Goal: Task Accomplishment & Management: Manage account settings

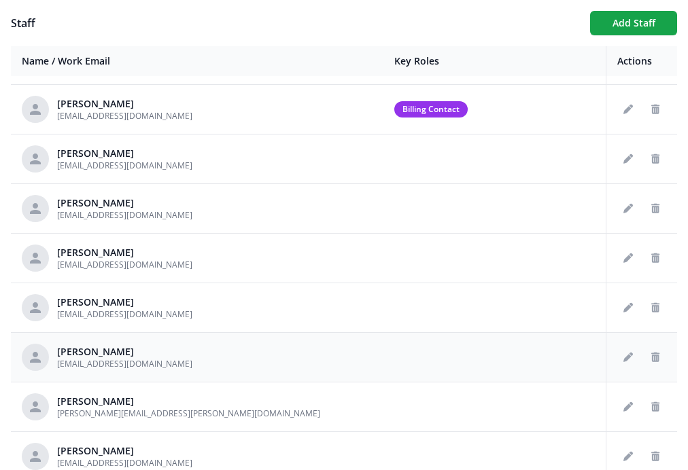
scroll to position [240, 0]
click at [625, 203] on button "Edit staff" at bounding box center [628, 209] width 22 height 22
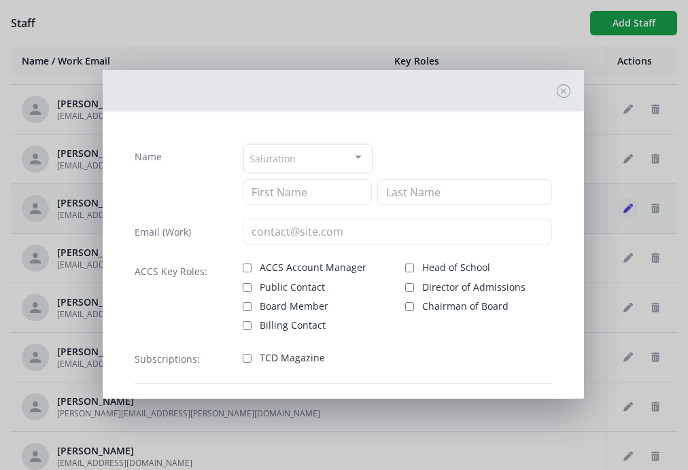
type input "Chris"
type input "Garcia"
type input "[EMAIL_ADDRESS][DOMAIN_NAME]"
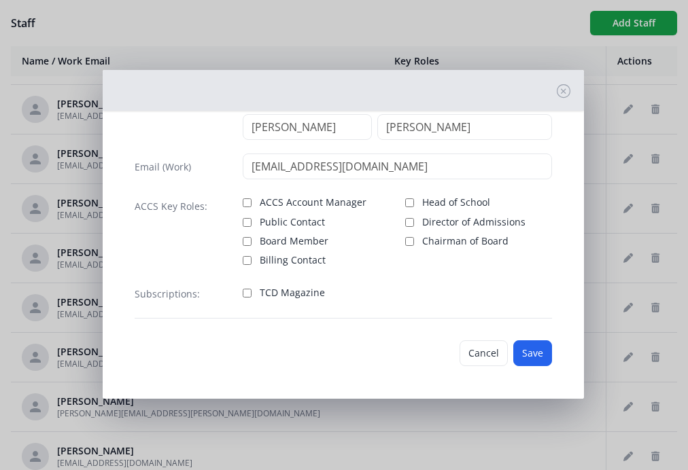
scroll to position [63, 0]
click at [487, 353] on button "Cancel" at bounding box center [483, 353] width 48 height 26
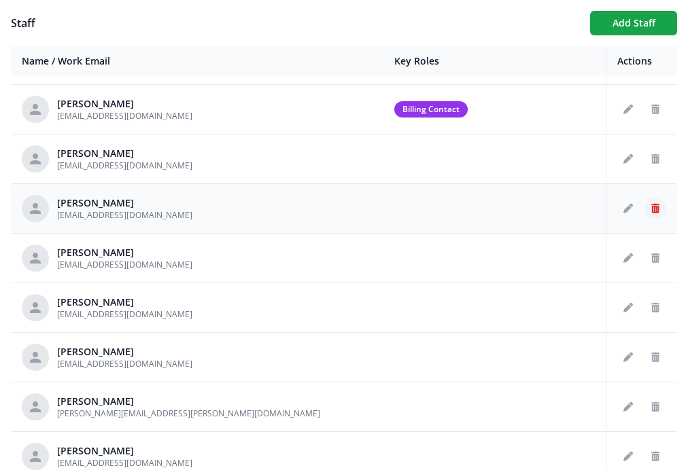
click at [651, 204] on icon "Delete staff" at bounding box center [655, 209] width 8 height 10
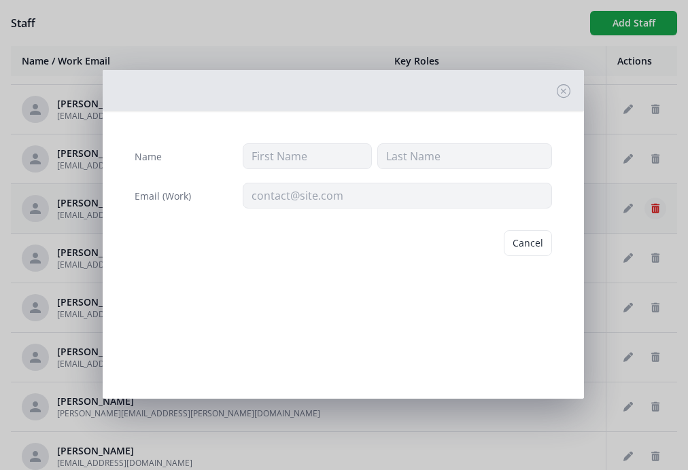
type input "Chris"
type input "Garcia"
type input "[EMAIL_ADDRESS][DOMAIN_NAME]"
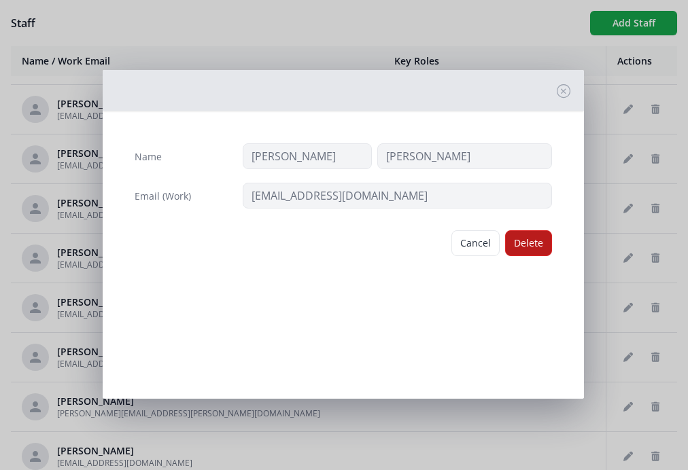
click at [538, 238] on button "Delete" at bounding box center [528, 243] width 47 height 26
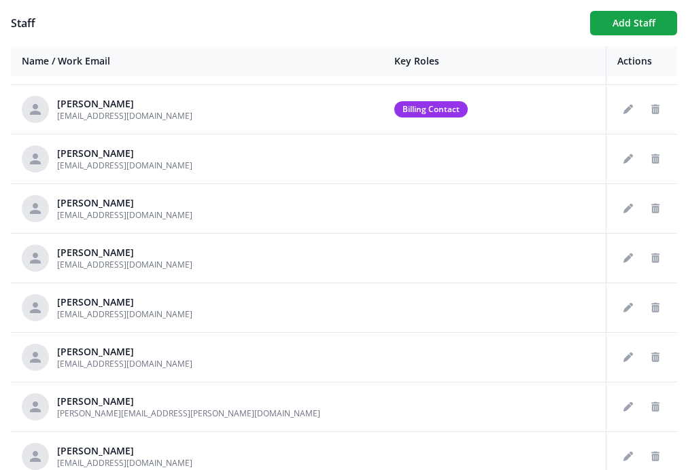
scroll to position [190, 0]
click at [652, 256] on icon "Delete staff" at bounding box center [655, 258] width 8 height 10
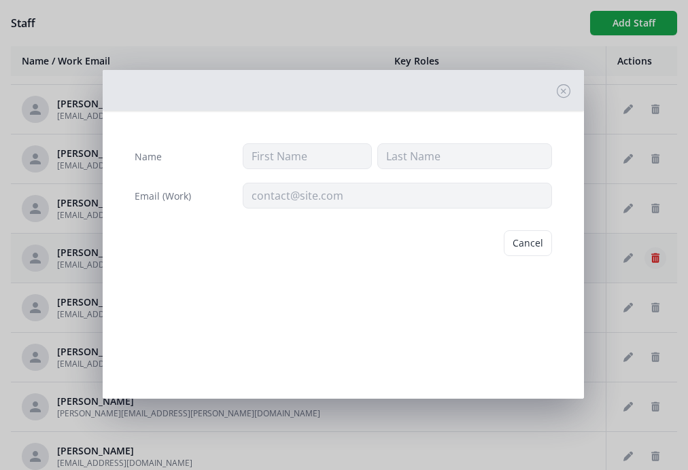
type input "Lynne"
type input "Jennings"
type input "[EMAIL_ADDRESS][DOMAIN_NAME]"
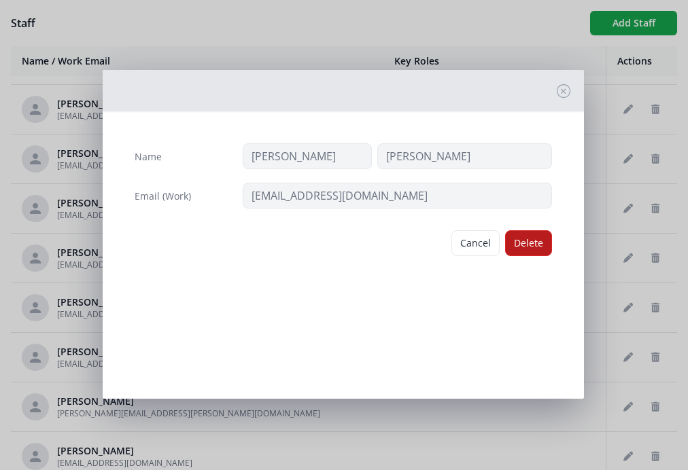
click at [533, 241] on button "Delete" at bounding box center [528, 243] width 47 height 26
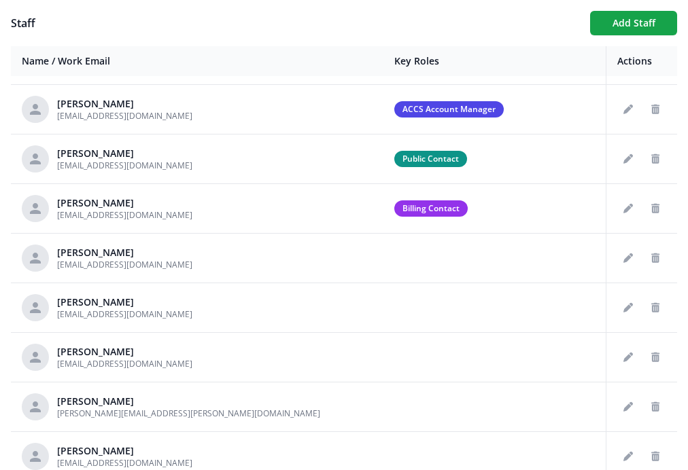
scroll to position [141, 0]
click at [654, 405] on icon "Delete staff" at bounding box center [655, 407] width 8 height 10
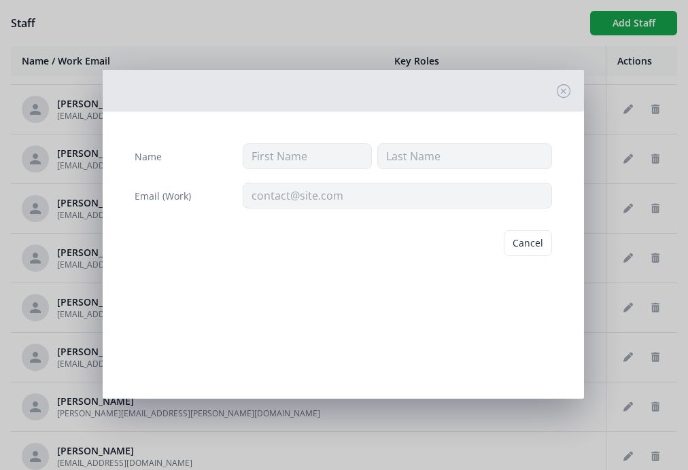
type input "Karen"
type input "Munshi"
type input "[PERSON_NAME][EMAIL_ADDRESS][PERSON_NAME][DOMAIN_NAME]"
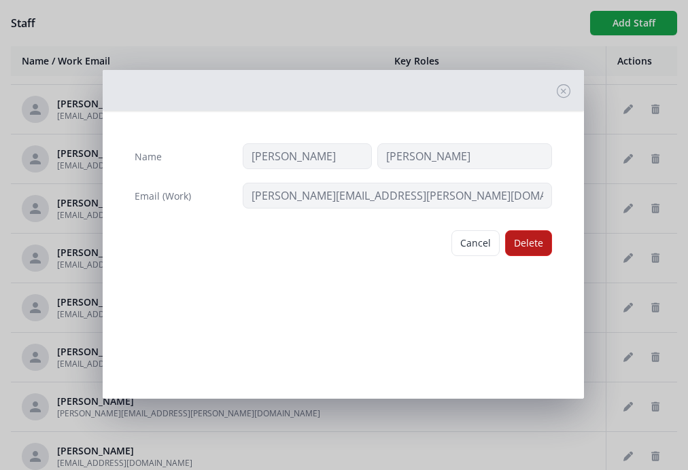
click at [528, 249] on button "Delete" at bounding box center [528, 243] width 47 height 26
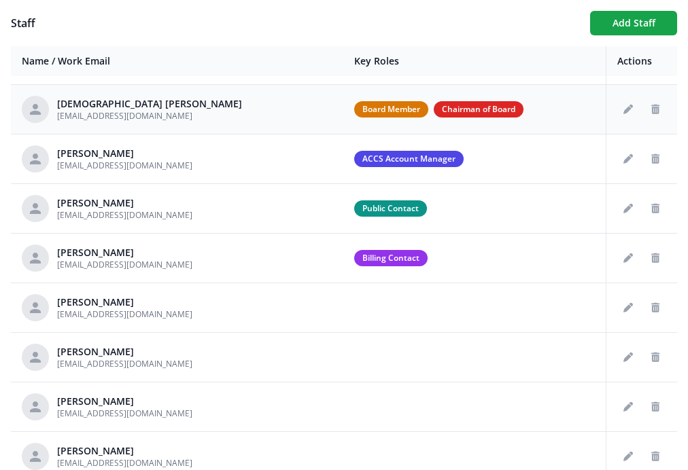
scroll to position [91, 0]
